Goal: Task Accomplishment & Management: Complete application form

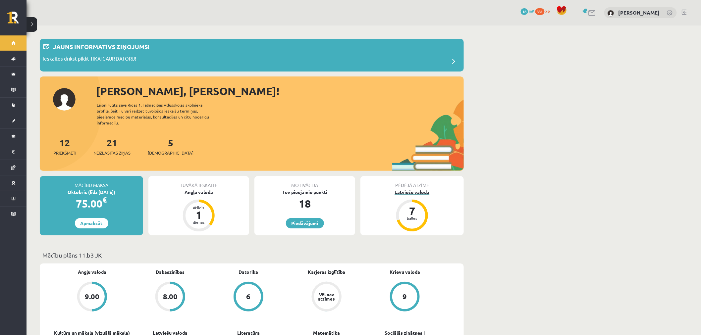
click at [416, 207] on div "7" at bounding box center [412, 211] width 20 height 11
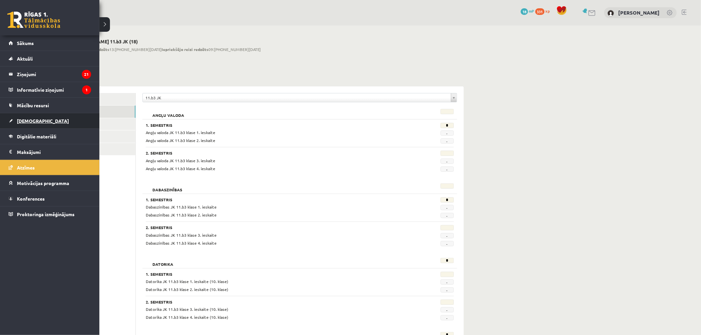
click at [33, 124] on link "[DEMOGRAPHIC_DATA]" at bounding box center [50, 120] width 83 height 15
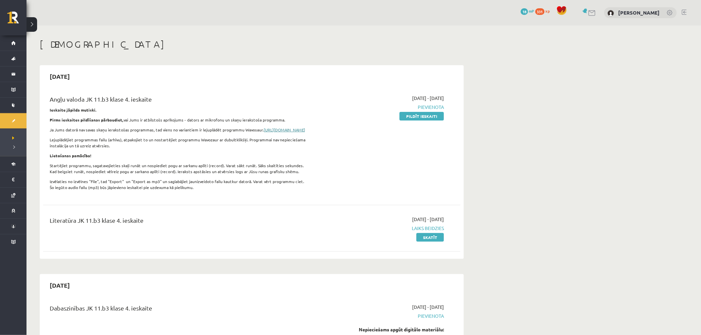
click at [264, 133] on link "[URL][DOMAIN_NAME]" at bounding box center [284, 129] width 41 height 5
drag, startPoint x: 283, startPoint y: 118, endPoint x: 225, endPoint y: 121, distance: 58.0
click at [225, 121] on p "Pirms ieskaites pildīšanas pārbaudiet, vai Jums ir atbilstošs aprīkojums - dato…" at bounding box center [179, 120] width 259 height 6
copy p "skaņu ierakstoša programma."
click at [433, 113] on link "Pildīt ieskaiti" at bounding box center [422, 116] width 44 height 9
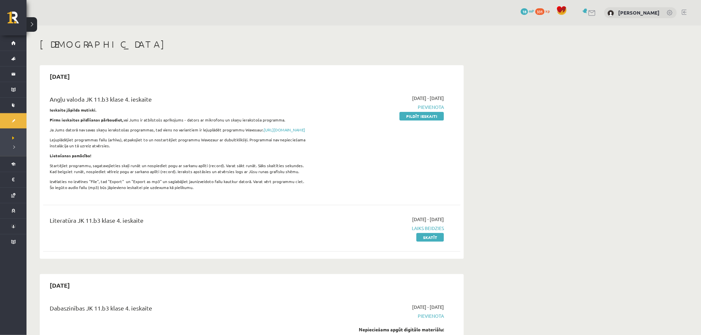
drag, startPoint x: 434, startPoint y: 115, endPoint x: 389, endPoint y: 25, distance: 100.9
click at [434, 115] on link "Pildīt ieskaiti" at bounding box center [422, 116] width 44 height 9
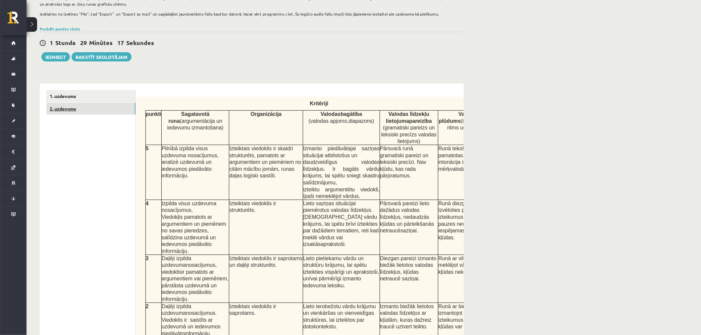
click at [110, 113] on link "2. uzdevums" at bounding box center [90, 109] width 89 height 12
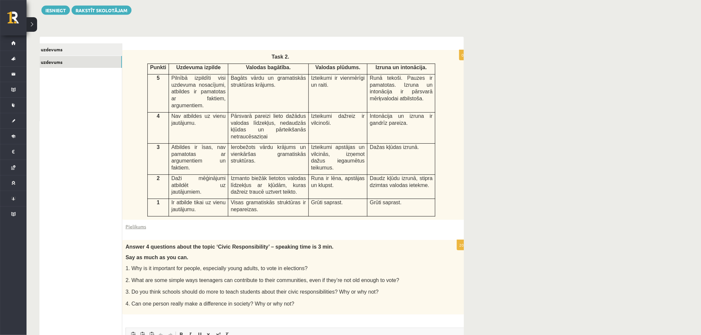
scroll to position [0, 22]
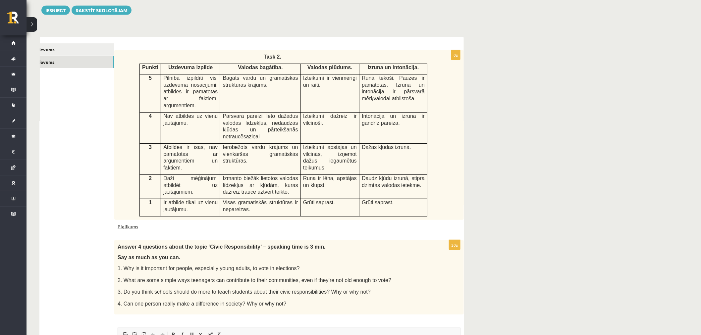
click at [124, 223] on link "Pielikums" at bounding box center [128, 226] width 21 height 7
click at [61, 48] on link "1. uzdevums" at bounding box center [69, 49] width 89 height 12
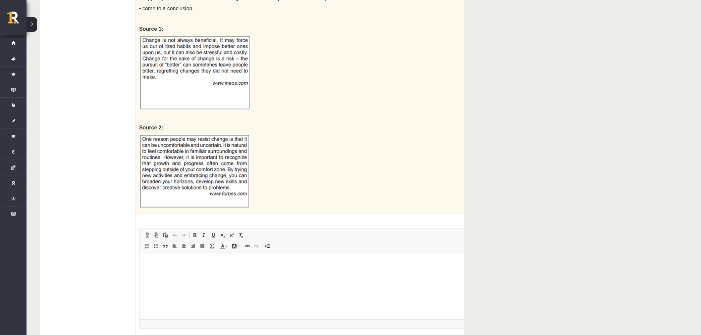
scroll to position [637, 0]
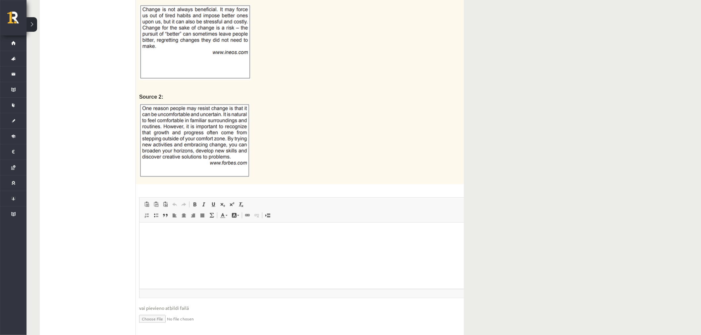
click at [163, 312] on input "file" at bounding box center [335, 319] width 393 height 14
type input "**********"
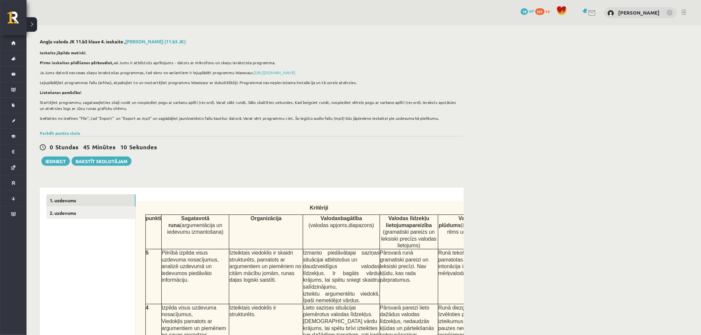
scroll to position [95, 0]
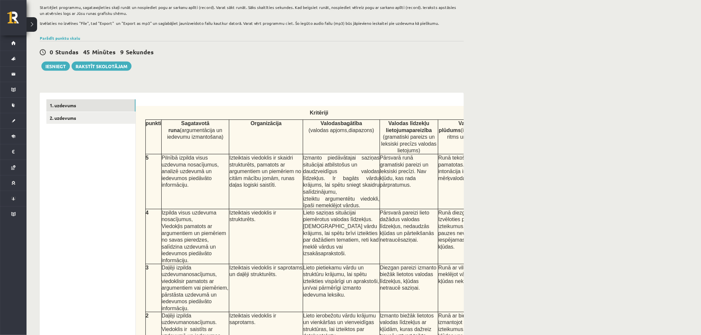
drag, startPoint x: 657, startPoint y: 150, endPoint x: 656, endPoint y: 174, distance: 24.6
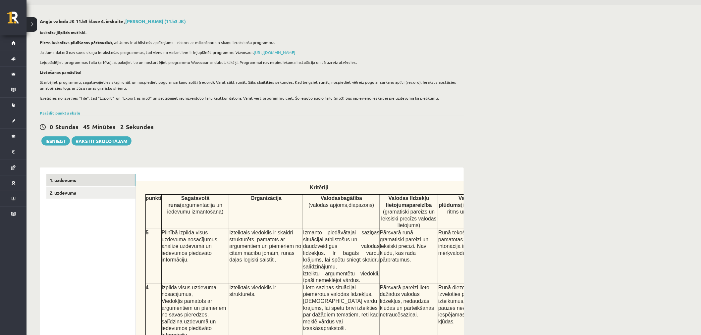
scroll to position [0, 0]
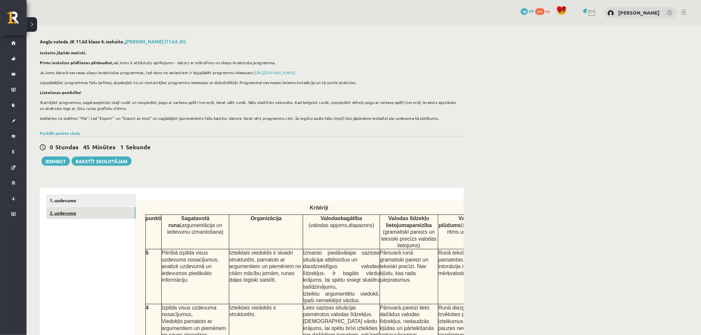
click at [62, 215] on link "2. uzdevums" at bounding box center [90, 213] width 89 height 12
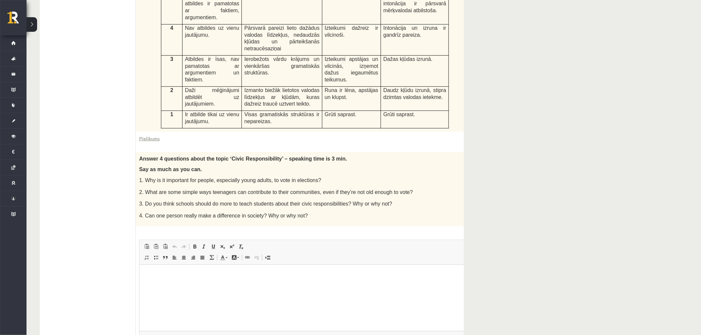
scroll to position [240, 0]
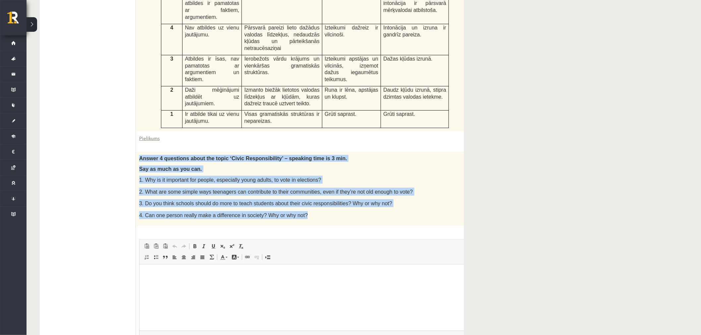
drag, startPoint x: 140, startPoint y: 138, endPoint x: 346, endPoint y: 200, distance: 215.3
click at [346, 200] on div "Answer 4 questions about the topic ‘Civic Responsibility’ – speaking time is 3 …" at bounding box center [311, 189] width 350 height 75
click at [443, 200] on p "3. Do you think schools should do more to teach students about their civic resp…" at bounding box center [294, 204] width 310 height 8
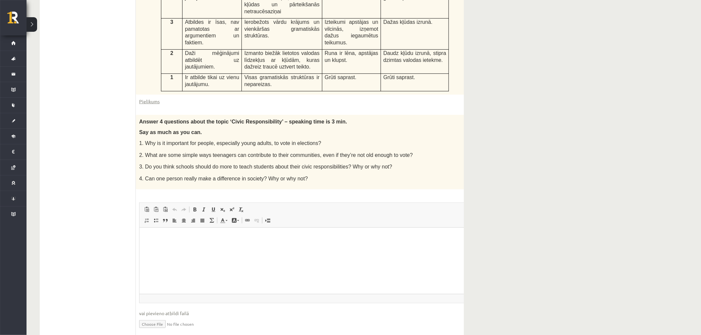
scroll to position [284, 0]
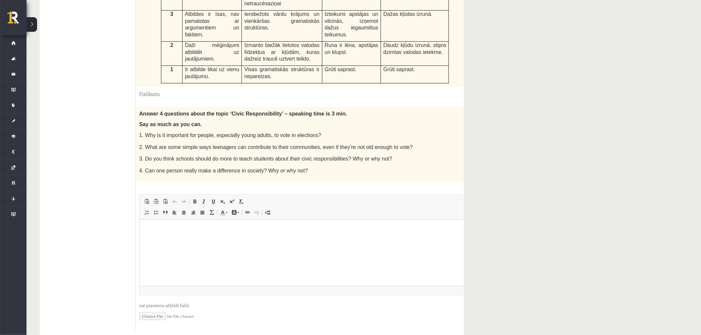
click at [160, 309] on input "file" at bounding box center [310, 316] width 343 height 14
click at [152, 309] on input "file" at bounding box center [310, 316] width 343 height 14
type input "**********"
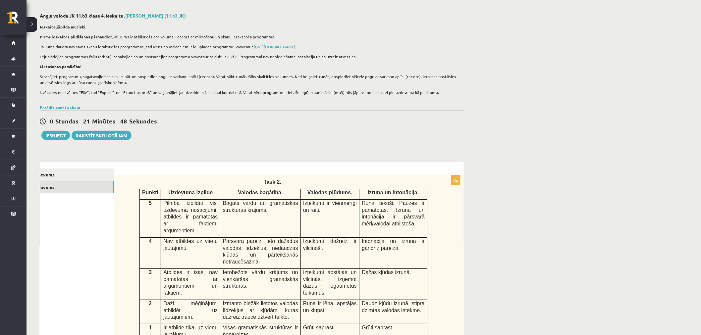
scroll to position [0, 0]
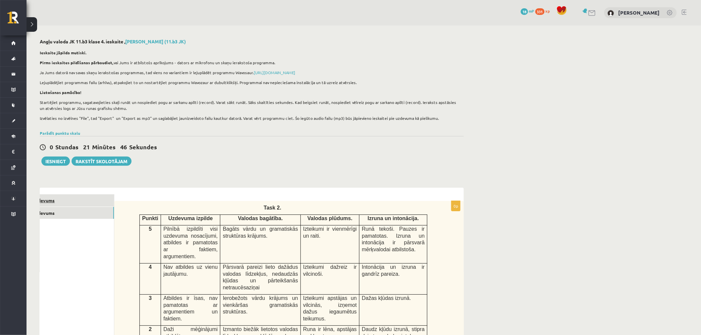
click at [65, 197] on link "1. uzdevums" at bounding box center [69, 201] width 89 height 12
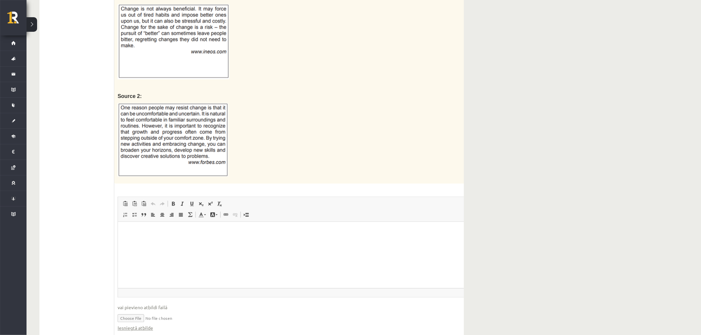
scroll to position [644, 0]
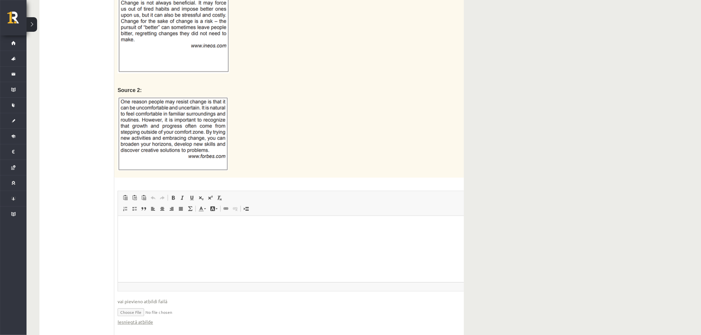
click at [140, 305] on input "file" at bounding box center [314, 312] width 393 height 14
type input "**********"
click at [141, 319] on link "Iesniegtā atbilde" at bounding box center [135, 322] width 35 height 7
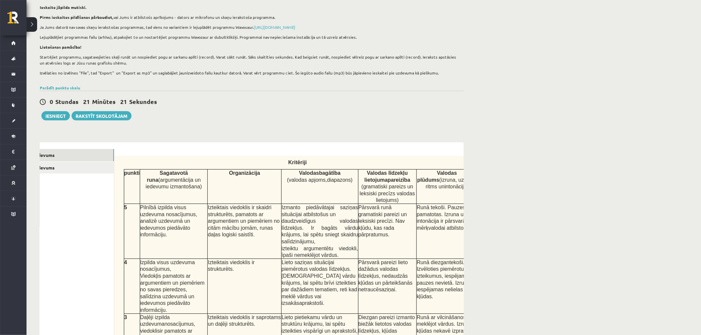
scroll to position [0, 0]
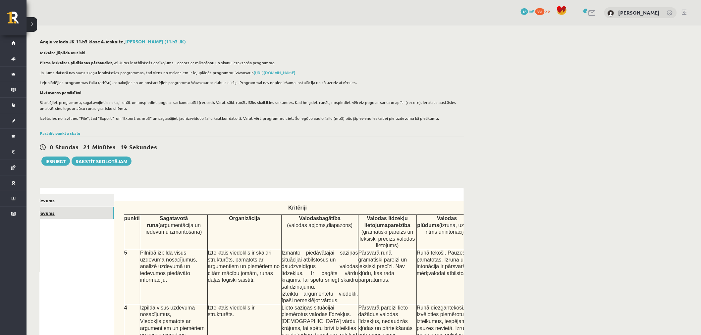
click at [92, 210] on link "2. uzdevums" at bounding box center [69, 213] width 89 height 12
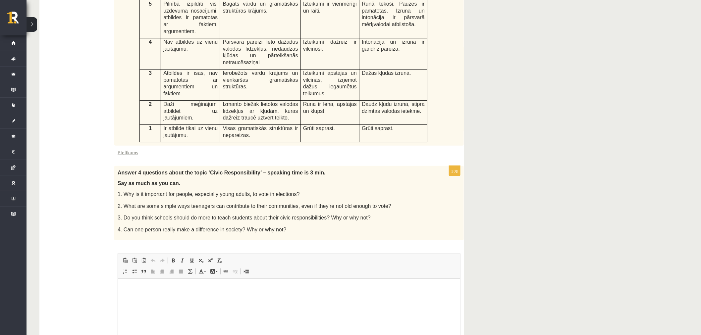
scroll to position [292, 0]
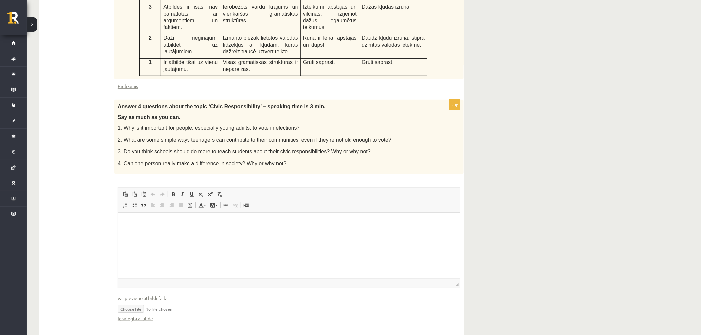
click at [130, 300] on fieldset "Rich Text Editor, wiswyg-editor-user-answer-47433983467640 Панели инструментов …" at bounding box center [289, 259] width 343 height 142
click at [130, 315] on link "Iesniegtā atbilde" at bounding box center [135, 318] width 35 height 7
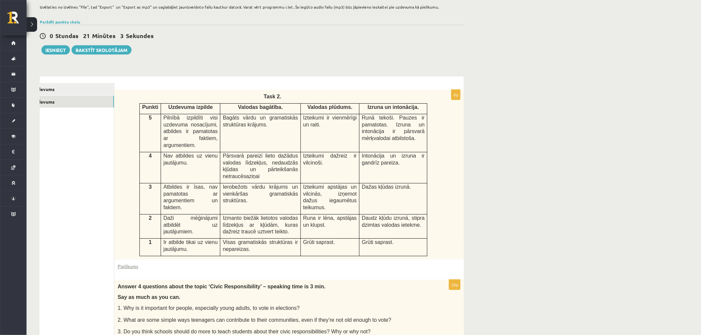
scroll to position [0, 0]
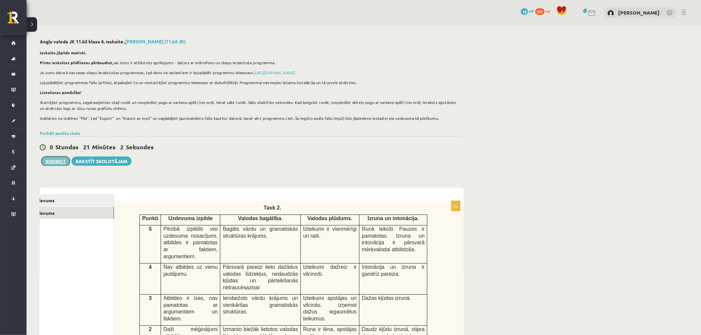
click at [60, 159] on button "Iesniegt" at bounding box center [55, 161] width 29 height 9
